Goal: Task Accomplishment & Management: Use online tool/utility

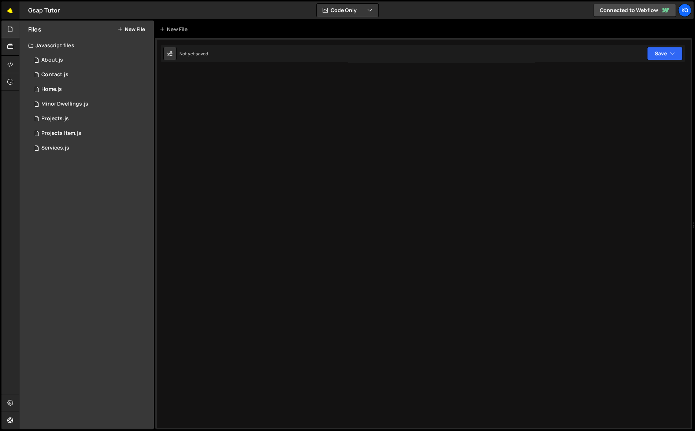
click at [8, 10] on link "🤙" at bounding box center [10, 10] width 18 height 18
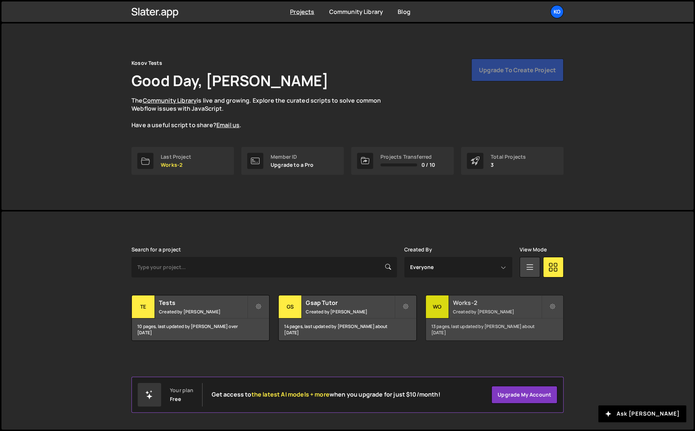
click at [507, 310] on small "Created by [PERSON_NAME]" at bounding box center [497, 311] width 88 height 6
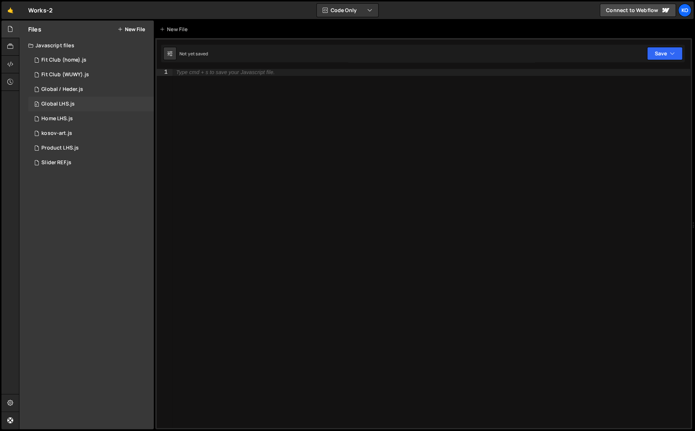
click at [66, 104] on div "Global LHS.js" at bounding box center [57, 104] width 33 height 7
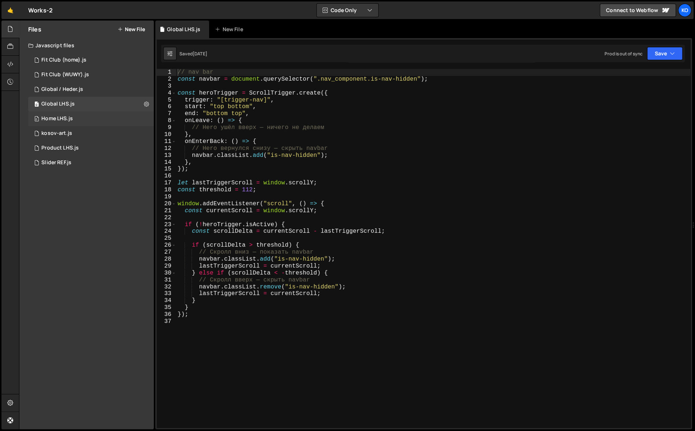
click at [66, 122] on div "0 Home LHS.js 0" at bounding box center [91, 118] width 126 height 15
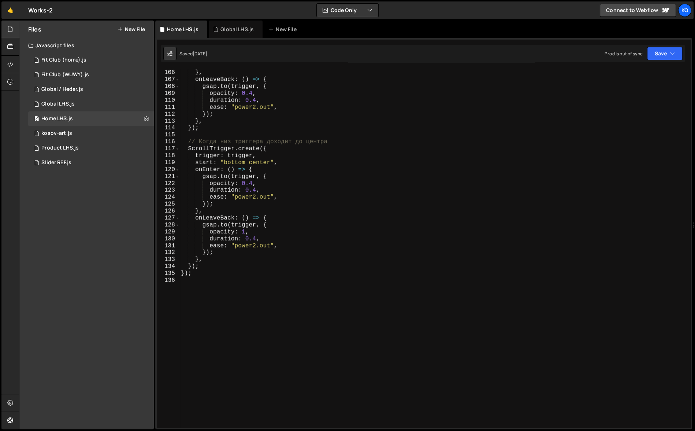
scroll to position [726, 0]
click at [354, 284] on div "} , onLeaveBack : ( ) => { gsap . to ( trigger , { opacity : 0.4 , duration : 0…" at bounding box center [433, 254] width 508 height 373
type textarea "});"
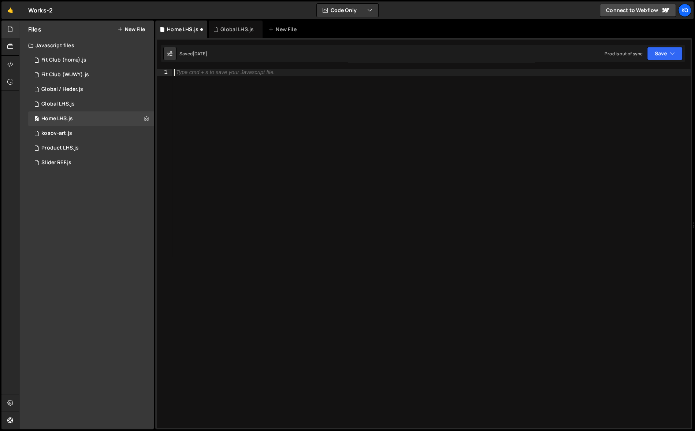
click at [126, 275] on div "Files New File Javascript files 0 Fit Club (home).js 0 0 Fit Club (WUWY).js 0 0…" at bounding box center [86, 225] width 134 height 408
click at [291, 237] on div "Type cmd + s to save your Javascript file." at bounding box center [431, 255] width 518 height 373
